Goal: Transaction & Acquisition: Purchase product/service

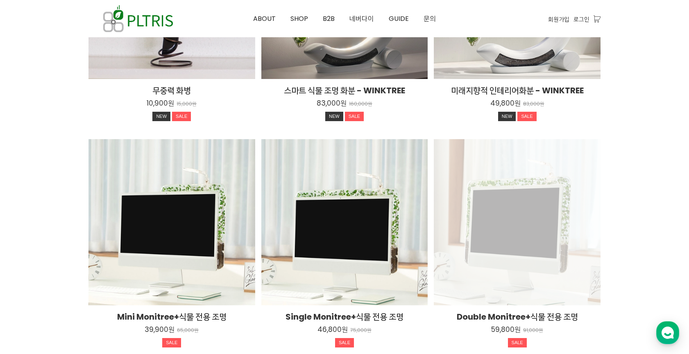
scroll to position [1270, 0]
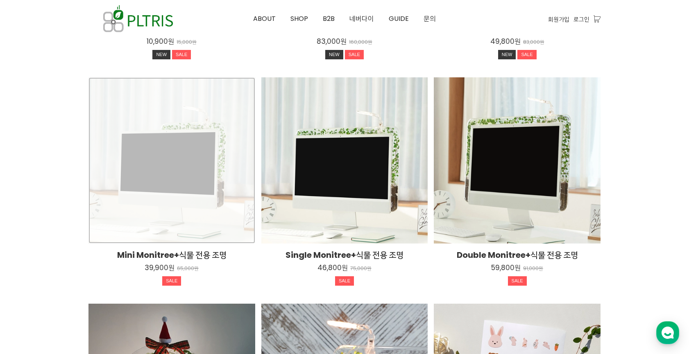
click at [157, 181] on div "Mini Monitree+식물 전용 조명 39,900원 65,000원 SALE TIME SALE" at bounding box center [171, 160] width 167 height 167
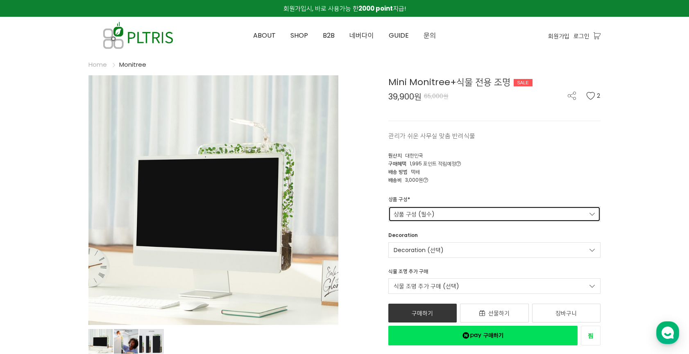
click at [406, 220] on link "상품 구성 (필수)" at bounding box center [494, 214] width 213 height 16
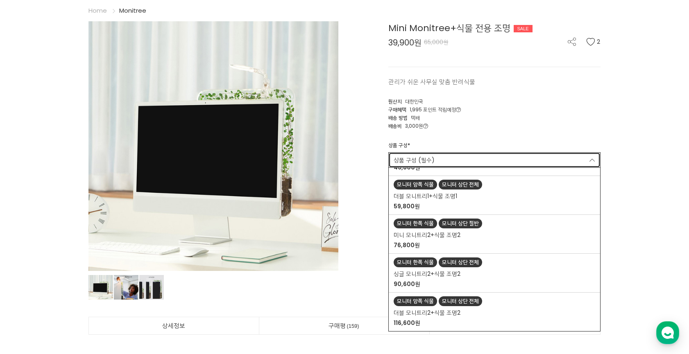
scroll to position [205, 0]
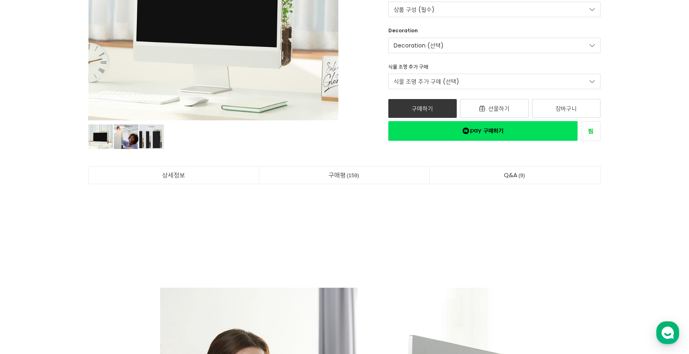
scroll to position [68, 0]
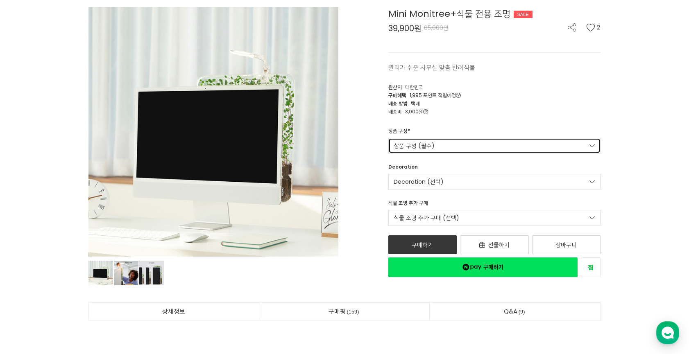
click at [460, 153] on link "상품 구성 (필수)" at bounding box center [494, 146] width 213 height 16
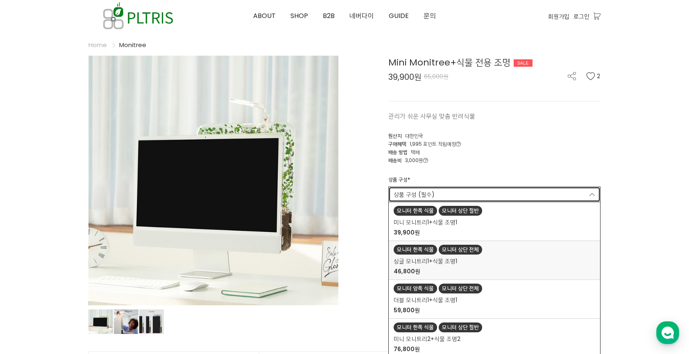
scroll to position [0, 0]
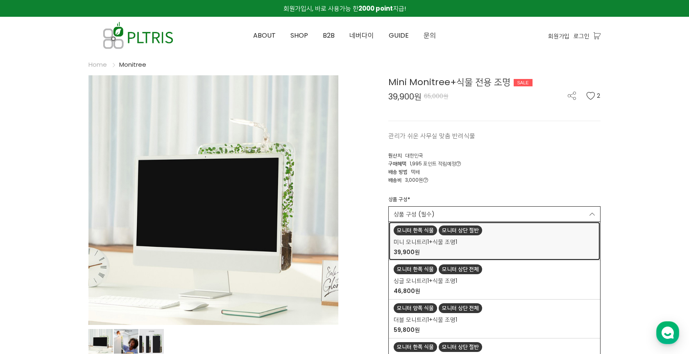
click at [465, 244] on div "미니 모니트리1+식물 조명1 39,900원" at bounding box center [495, 247] width 202 height 19
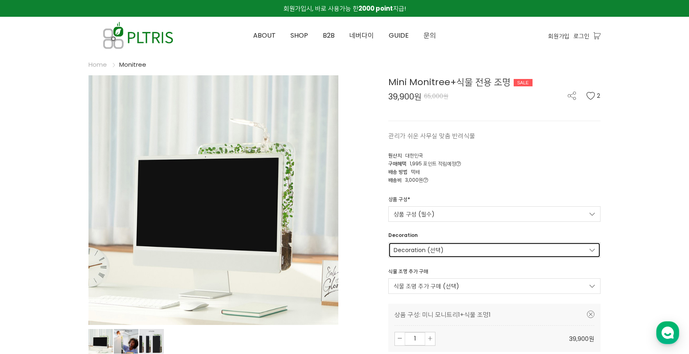
click at [444, 252] on link "Decoration (선택)" at bounding box center [494, 251] width 213 height 16
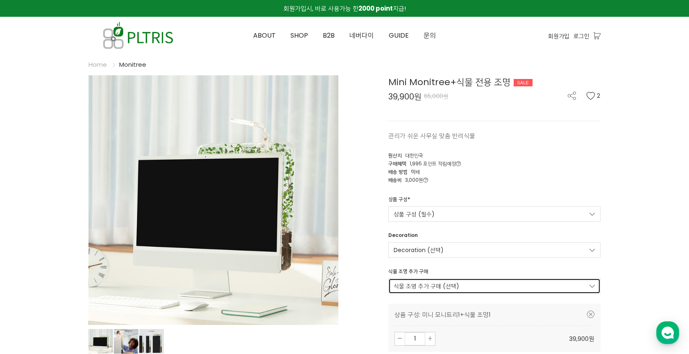
click at [519, 282] on link "식물 조명 추가 구매 (선택)" at bounding box center [494, 287] width 213 height 16
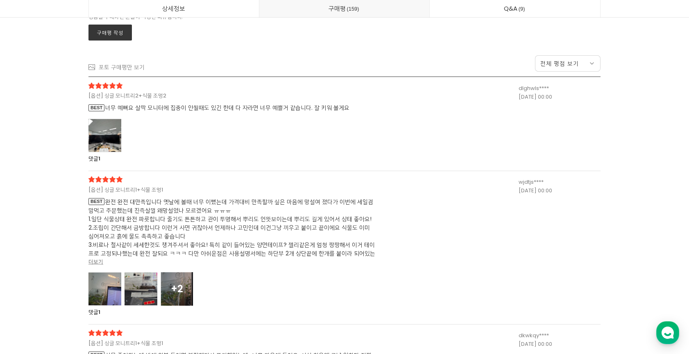
scroll to position [21642, 0]
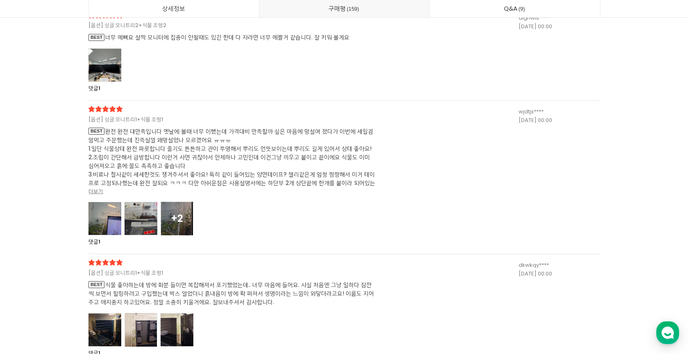
click at [111, 68] on div at bounding box center [104, 65] width 33 height 34
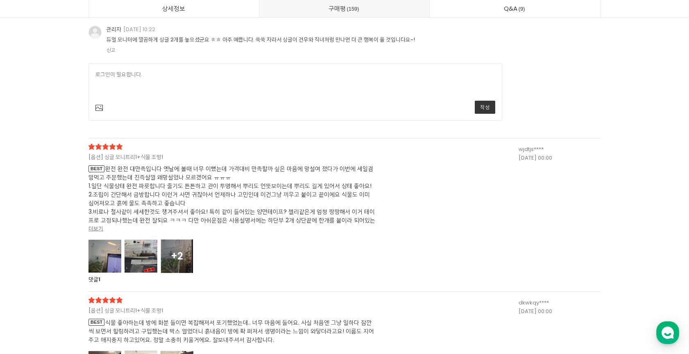
scroll to position [21916, 0]
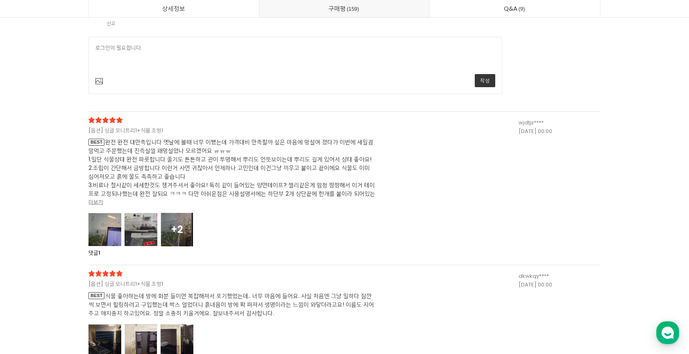
click at [110, 223] on div at bounding box center [104, 230] width 33 height 34
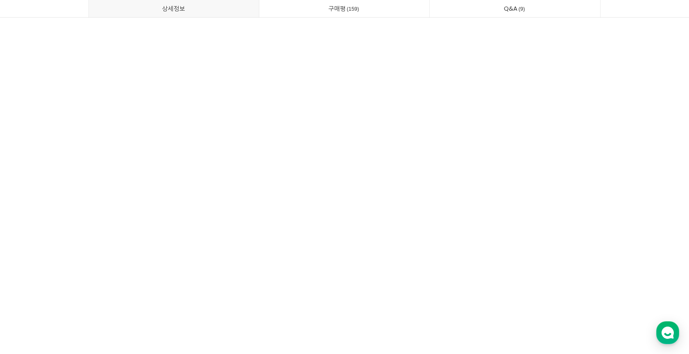
scroll to position [11606, 0]
